Goal: Download file/media

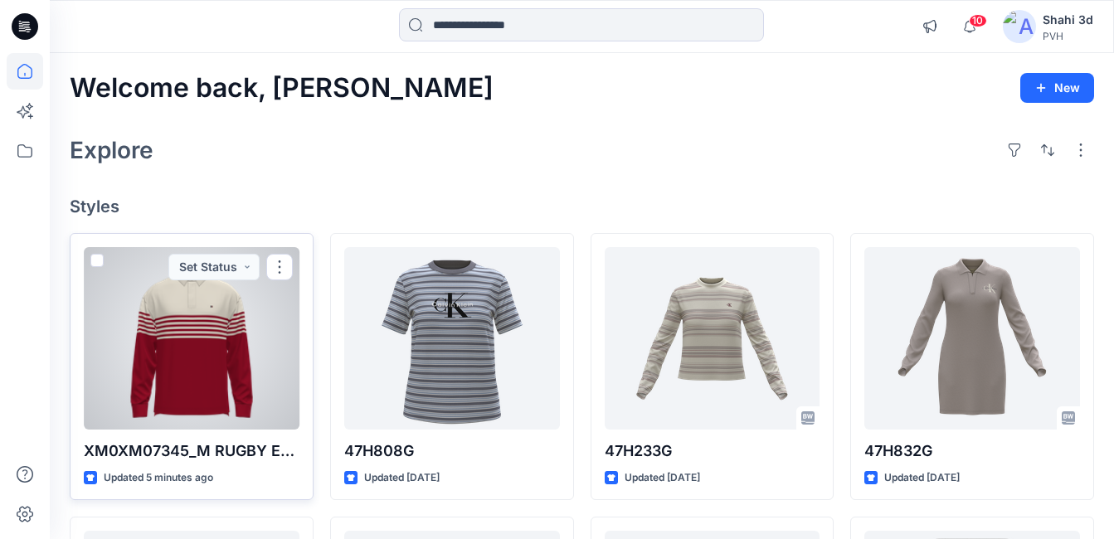
click at [201, 342] on div at bounding box center [192, 338] width 216 height 182
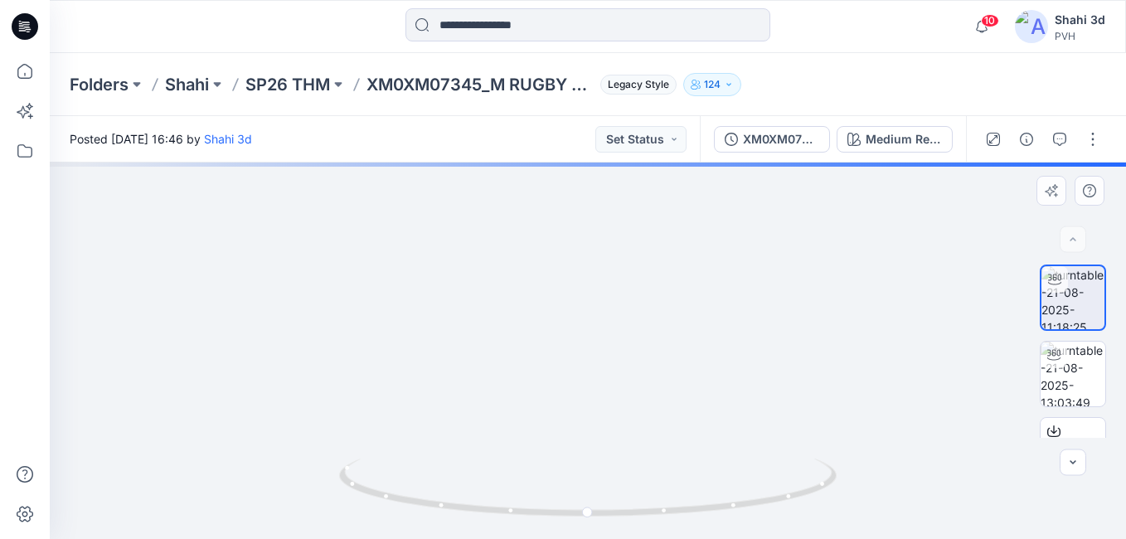
drag, startPoint x: 622, startPoint y: 308, endPoint x: 615, endPoint y: 372, distance: 64.2
click at [615, 372] on img at bounding box center [581, 136] width 1362 height 806
drag, startPoint x: 615, startPoint y: 362, endPoint x: 614, endPoint y: 457, distance: 94.5
click at [614, 458] on div at bounding box center [588, 351] width 1076 height 376
drag, startPoint x: 613, startPoint y: 379, endPoint x: 613, endPoint y: 406, distance: 27.4
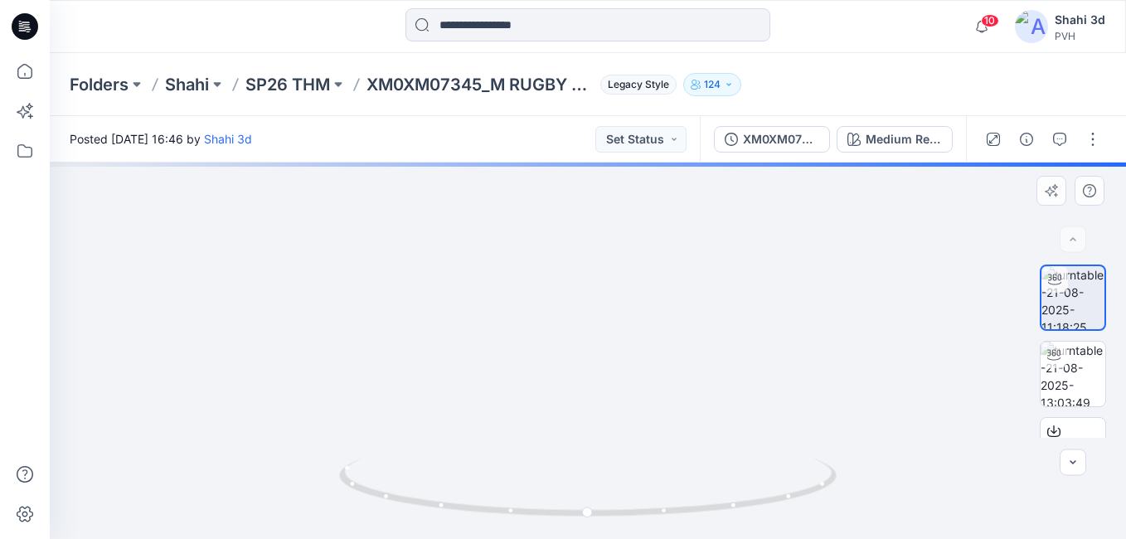
click at [613, 406] on img at bounding box center [580, 199] width 1362 height 680
drag, startPoint x: 622, startPoint y: 377, endPoint x: 622, endPoint y: 465, distance: 87.9
click at [622, 470] on div at bounding box center [588, 351] width 1076 height 376
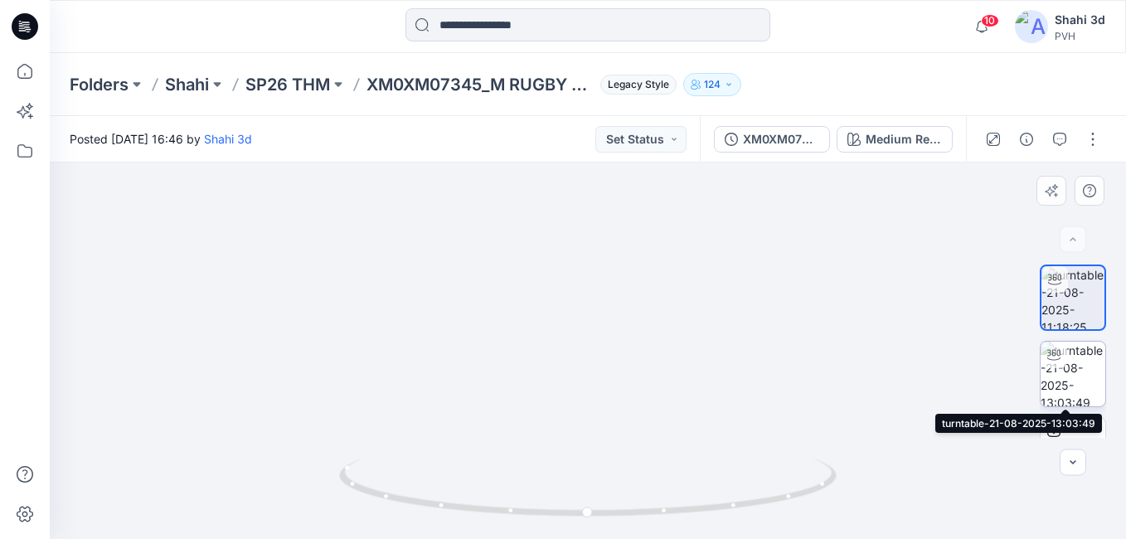
click at [1085, 381] on img at bounding box center [1073, 374] width 65 height 65
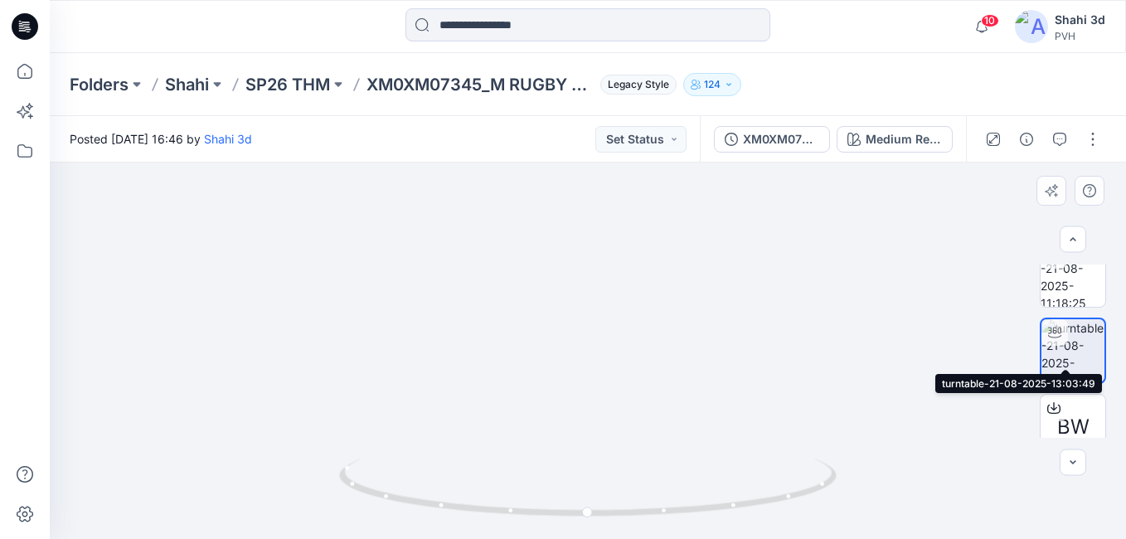
scroll to position [46, 0]
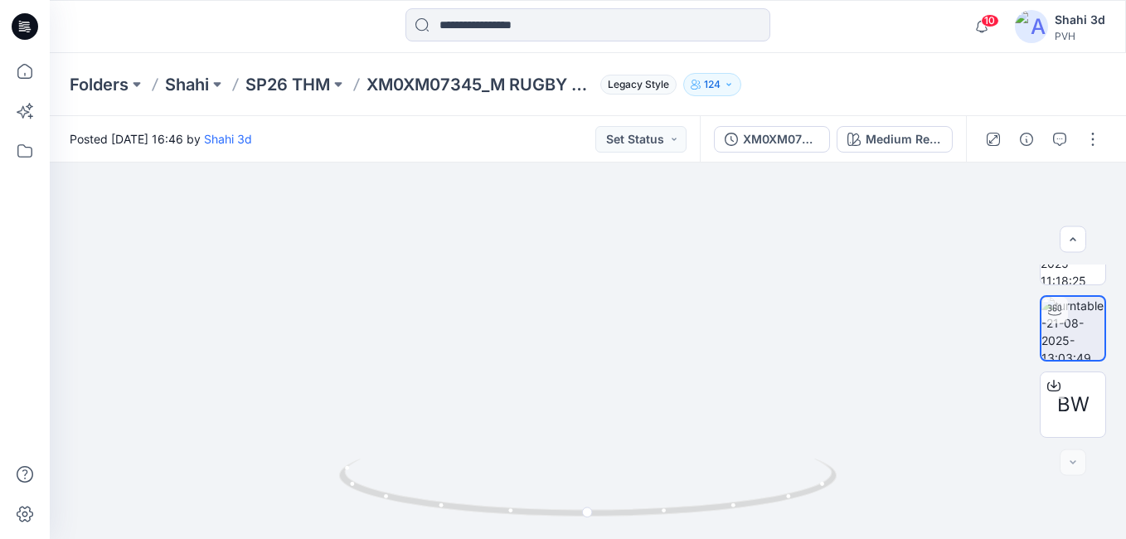
drag, startPoint x: 596, startPoint y: 265, endPoint x: 549, endPoint y: 574, distance: 312.9
click at [549, 538] on html "10 Notifications Your style XM0XM07345_M RUGBY ENG STRIPE LS POLO_PROTO_V02 has…" at bounding box center [563, 269] width 1126 height 539
drag, startPoint x: 590, startPoint y: 518, endPoint x: 553, endPoint y: 340, distance: 182.2
click at [388, 479] on icon at bounding box center [590, 490] width 502 height 62
drag, startPoint x: 624, startPoint y: 396, endPoint x: 632, endPoint y: 305, distance: 91.5
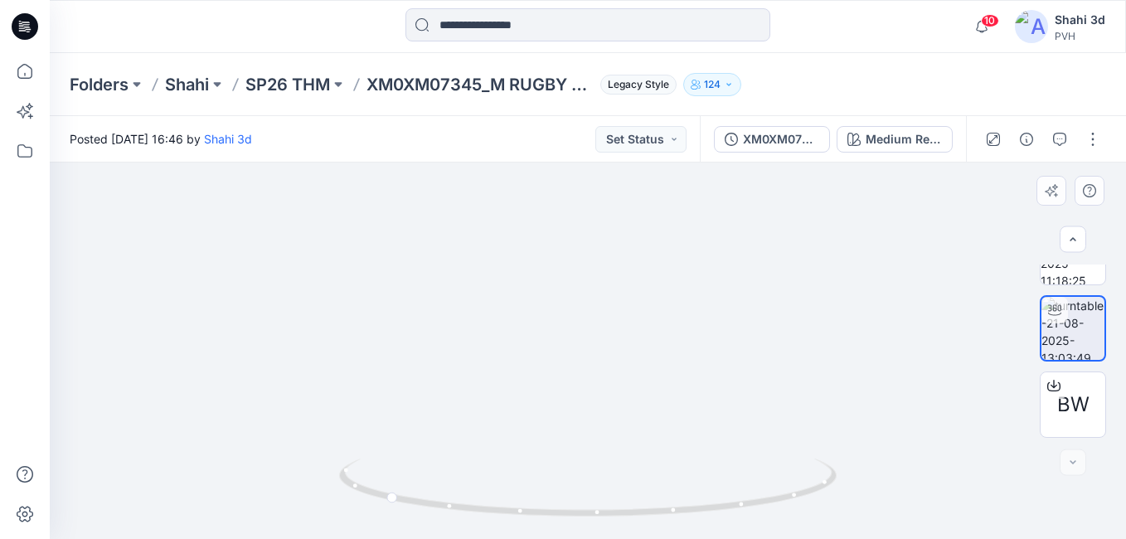
click at [627, 304] on img at bounding box center [588, 332] width 892 height 414
drag, startPoint x: 656, startPoint y: 309, endPoint x: 670, endPoint y: 259, distance: 52.5
click at [667, 258] on img at bounding box center [589, 232] width 1078 height 614
drag, startPoint x: 648, startPoint y: 344, endPoint x: 676, endPoint y: 255, distance: 93.1
click at [675, 252] on img at bounding box center [589, 156] width 1078 height 765
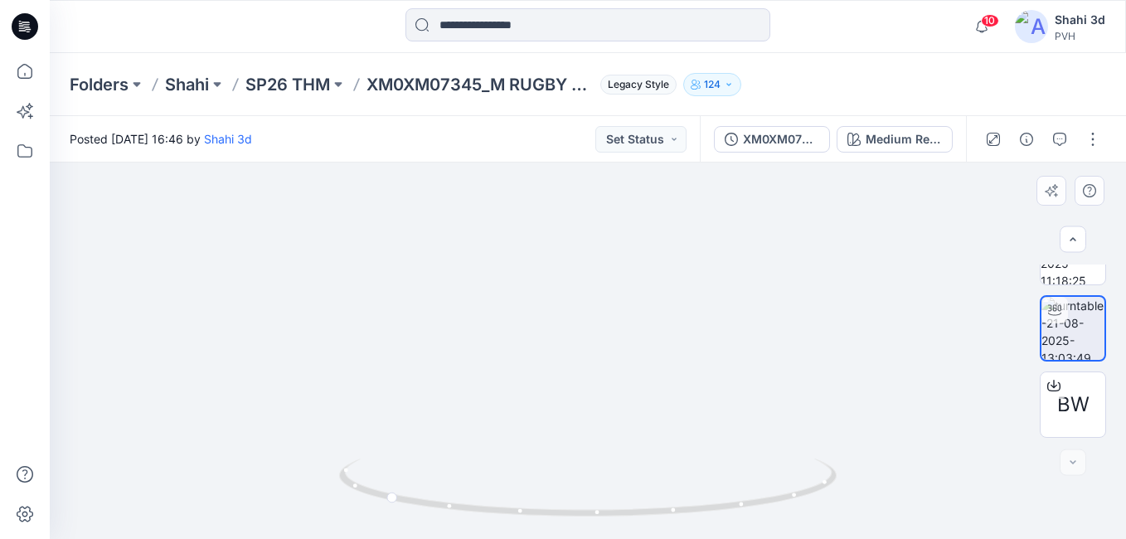
click at [663, 320] on img at bounding box center [589, 156] width 1078 height 765
click at [663, 319] on img at bounding box center [589, 156] width 1078 height 765
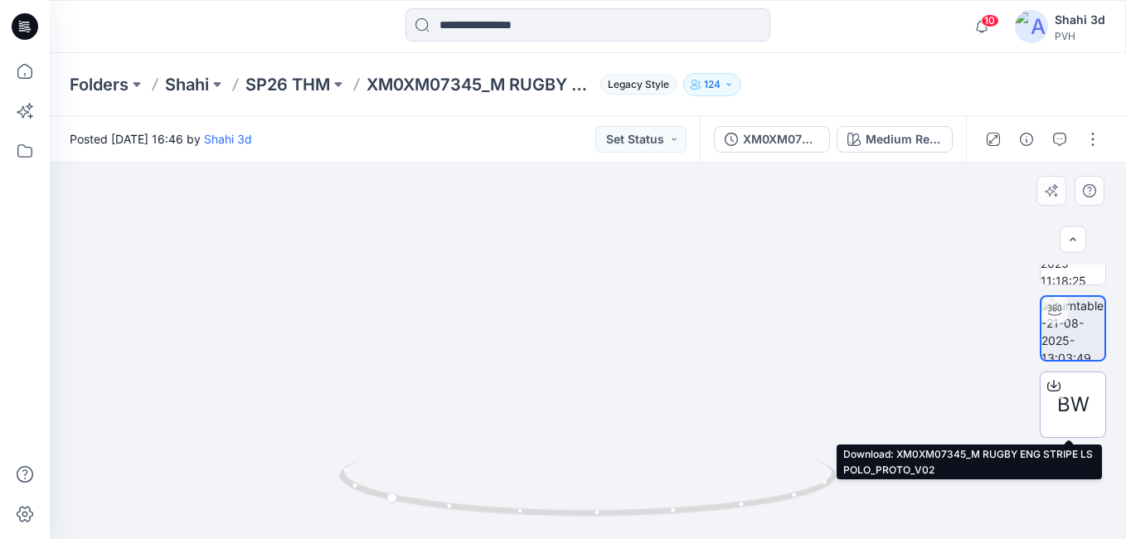
click at [1057, 401] on span "BW" at bounding box center [1073, 405] width 32 height 30
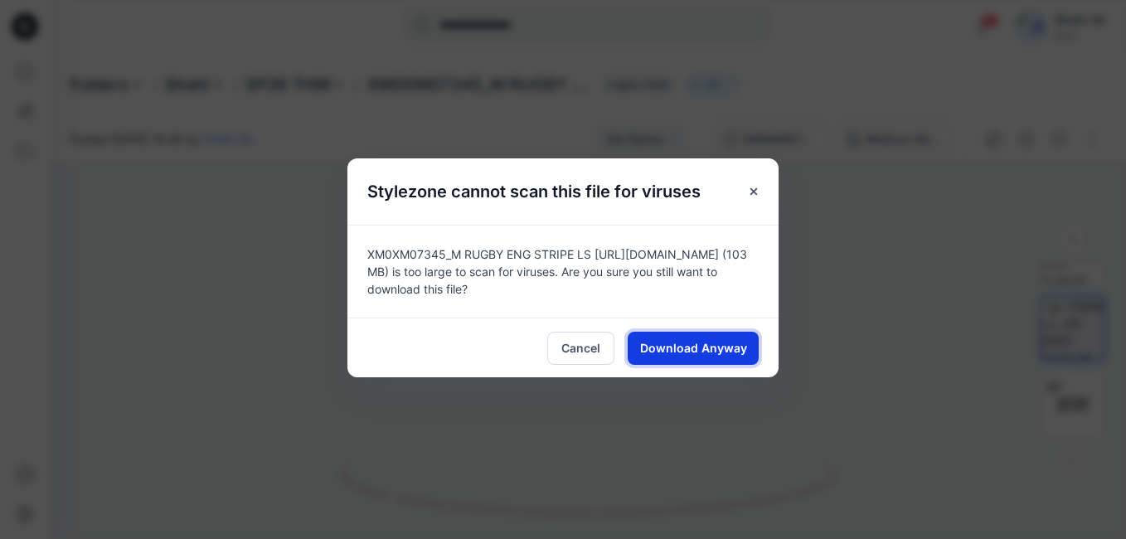
click at [696, 342] on span "Download Anyway" at bounding box center [693, 347] width 107 height 17
